Goal: Find specific page/section: Find specific page/section

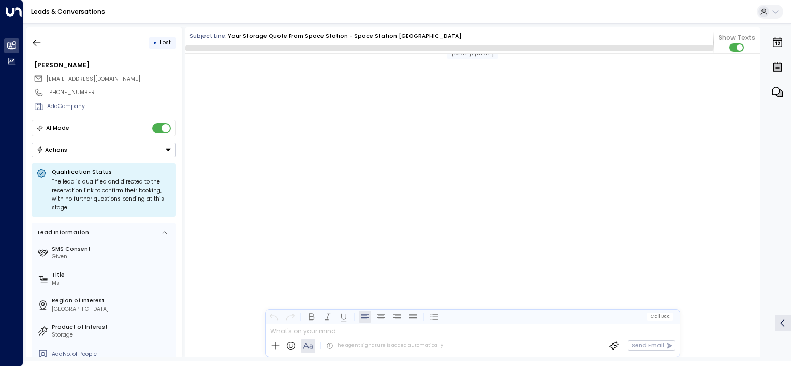
scroll to position [1387, 0]
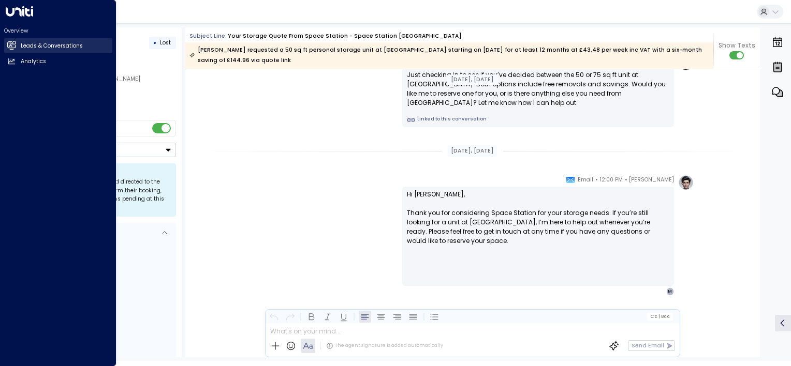
click at [19, 47] on link "Leads & Conversations Leads & Conversations" at bounding box center [58, 45] width 108 height 15
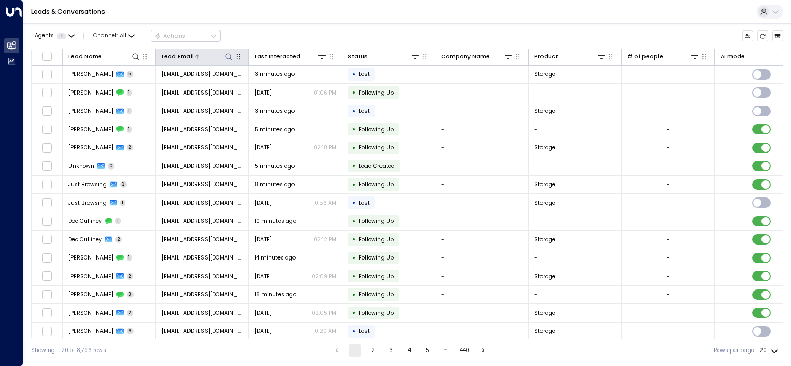
click at [226, 56] on icon at bounding box center [229, 57] width 8 height 8
click at [209, 87] on input "text" at bounding box center [228, 86] width 107 height 17
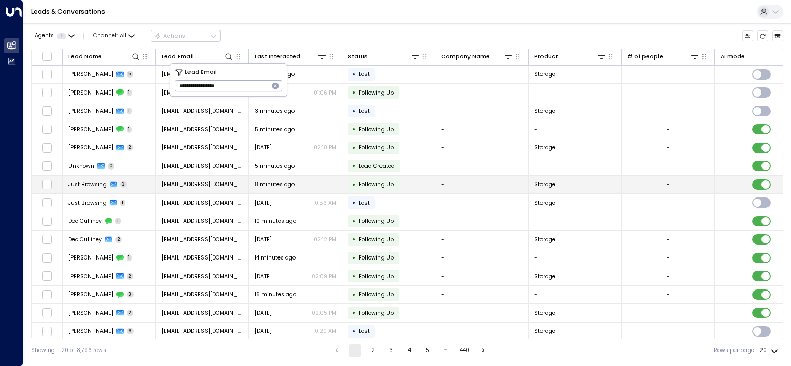
type input "**********"
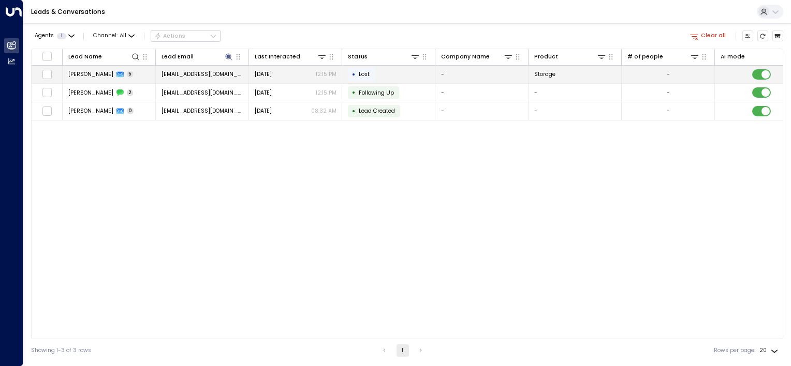
click at [385, 76] on td "• Lost" at bounding box center [388, 75] width 93 height 18
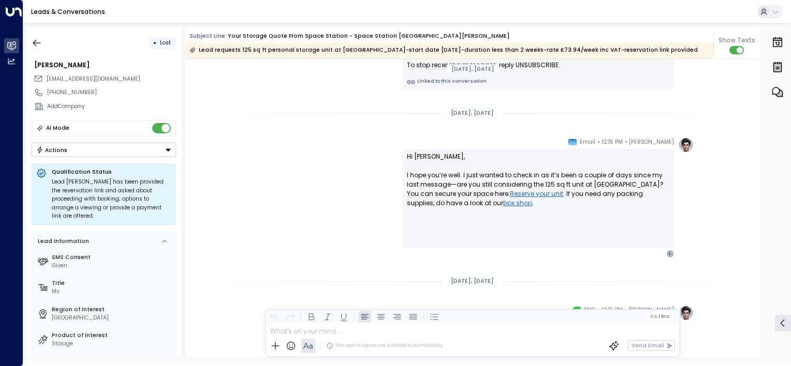
scroll to position [1132, 0]
